Goal: Information Seeking & Learning: Learn about a topic

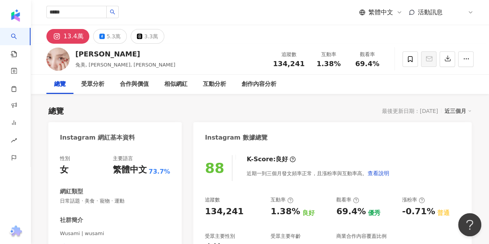
type input "****"
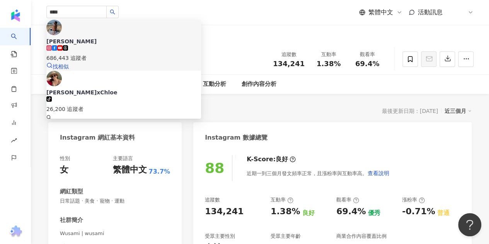
click at [129, 37] on div "[PERSON_NAME] 686,443 追蹤者" at bounding box center [123, 49] width 155 height 25
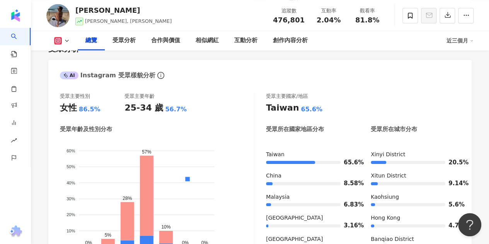
scroll to position [580, 0]
